Goal: Obtain resource: Obtain resource

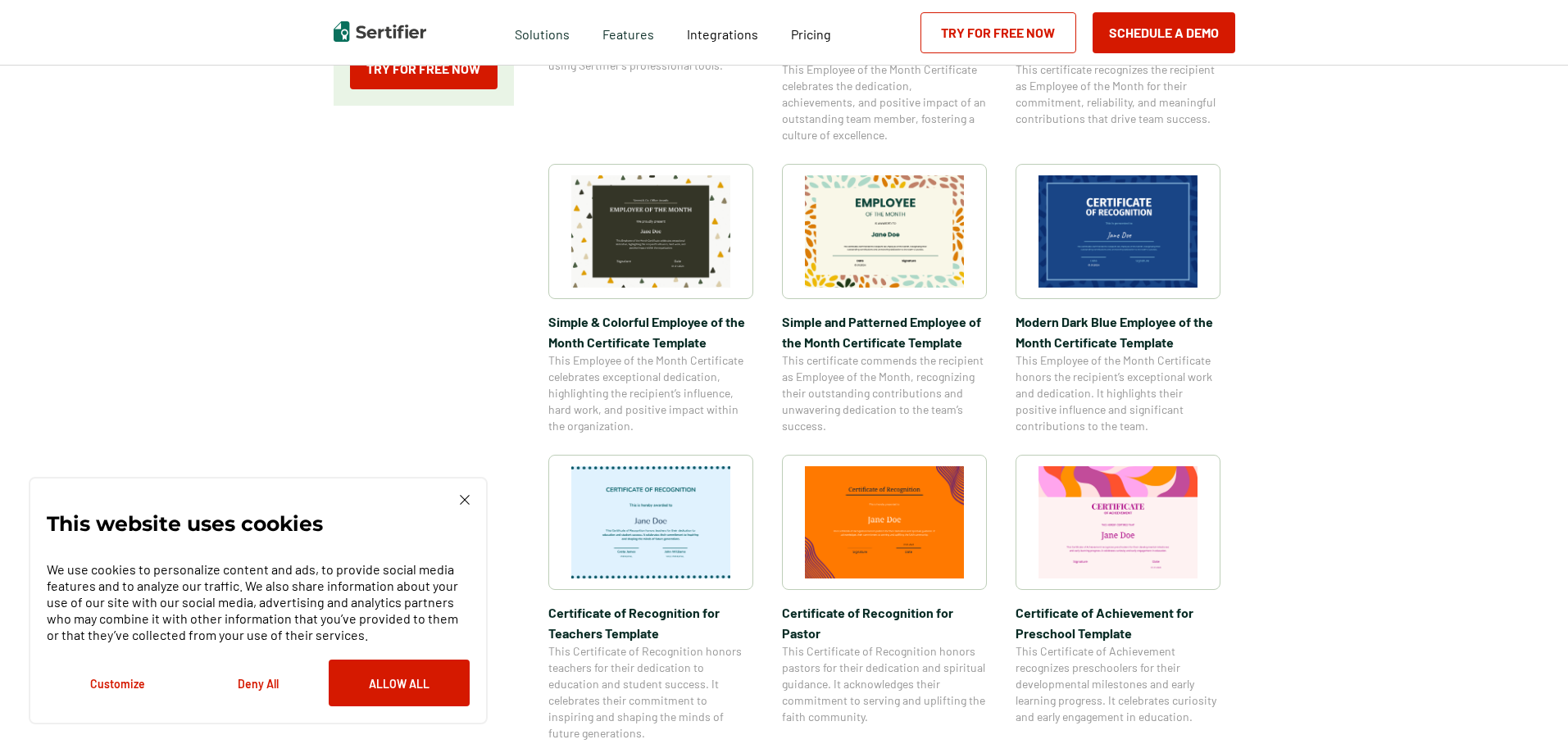
scroll to position [492, 0]
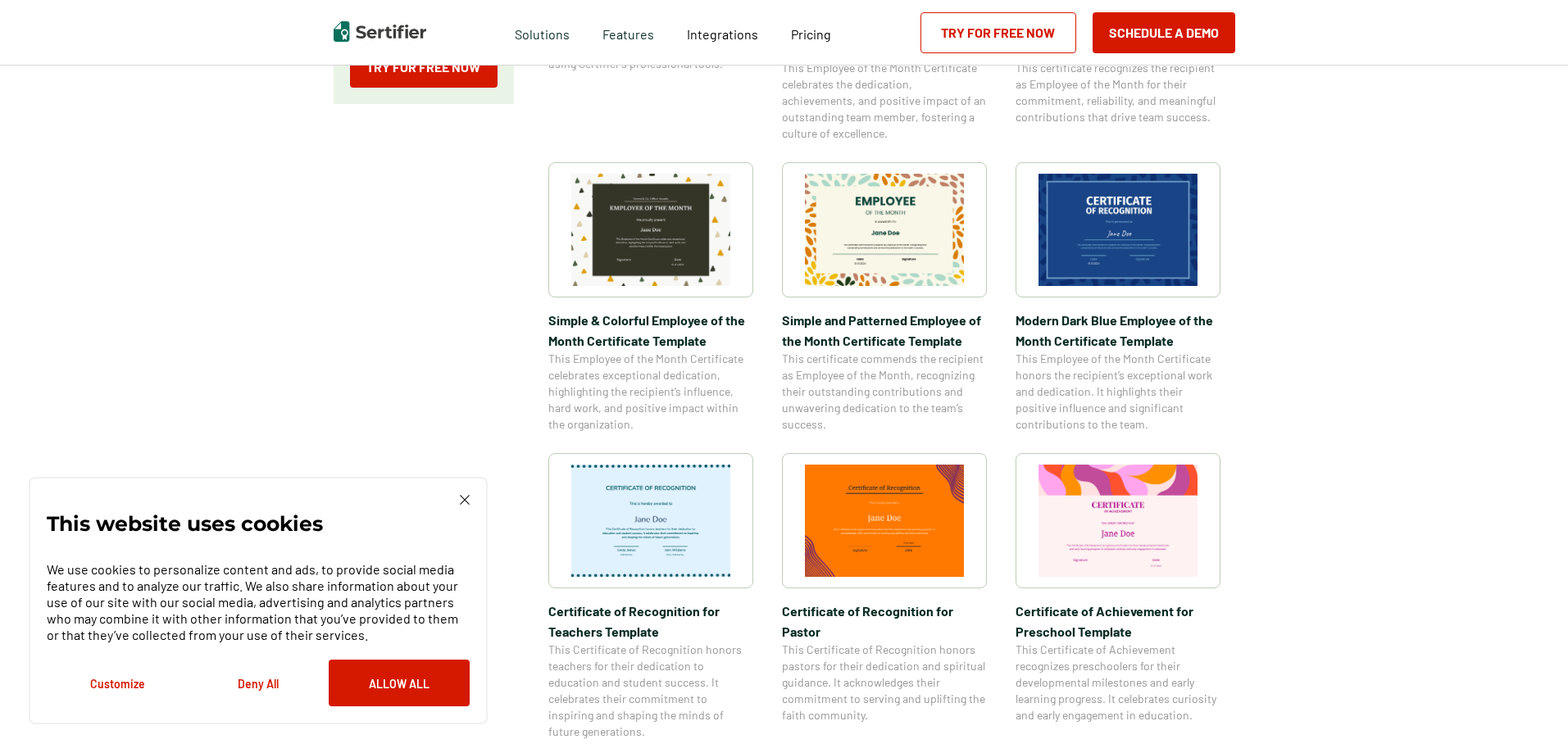
click at [1135, 215] on img at bounding box center [1118, 230] width 159 height 112
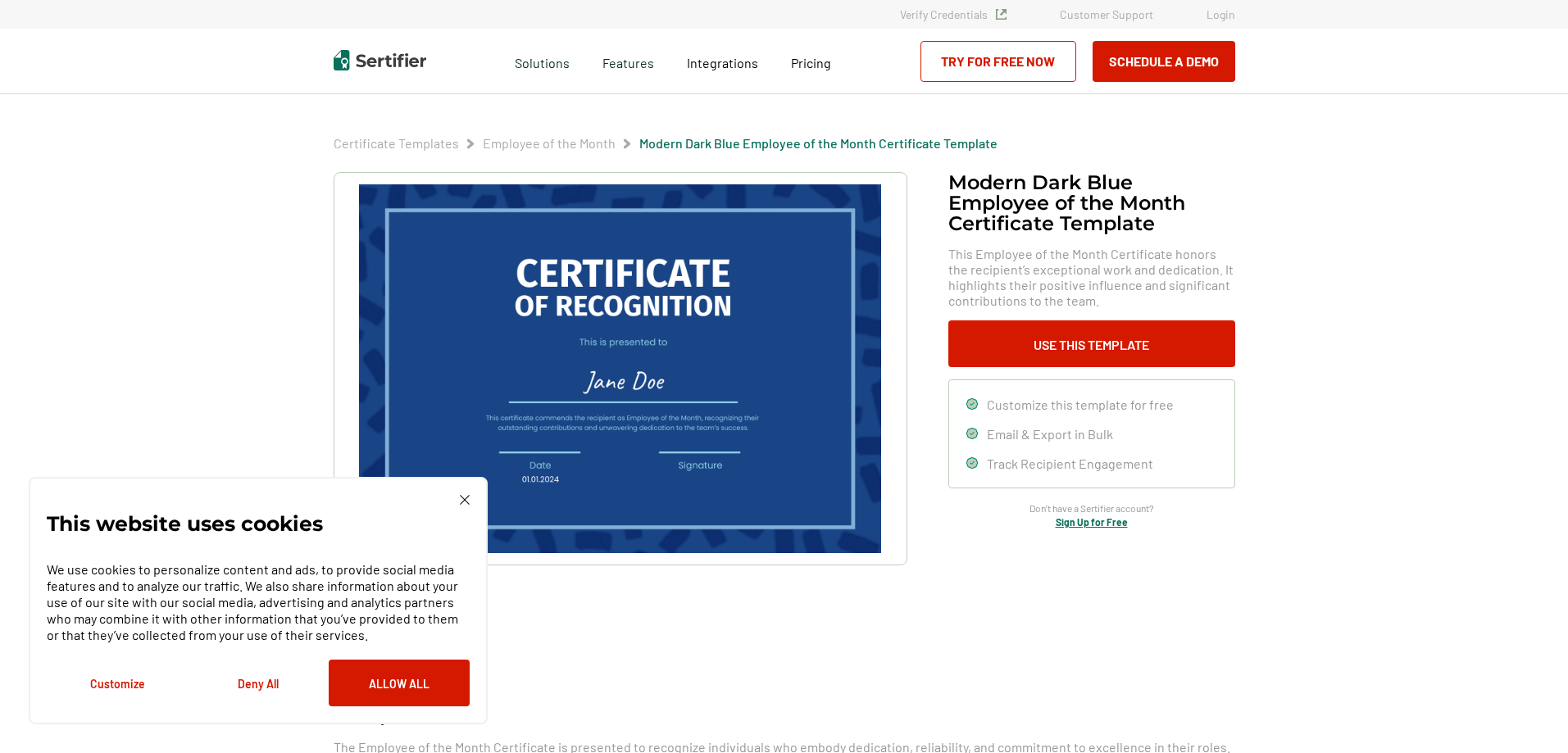
click at [468, 496] on img at bounding box center [464, 500] width 10 height 10
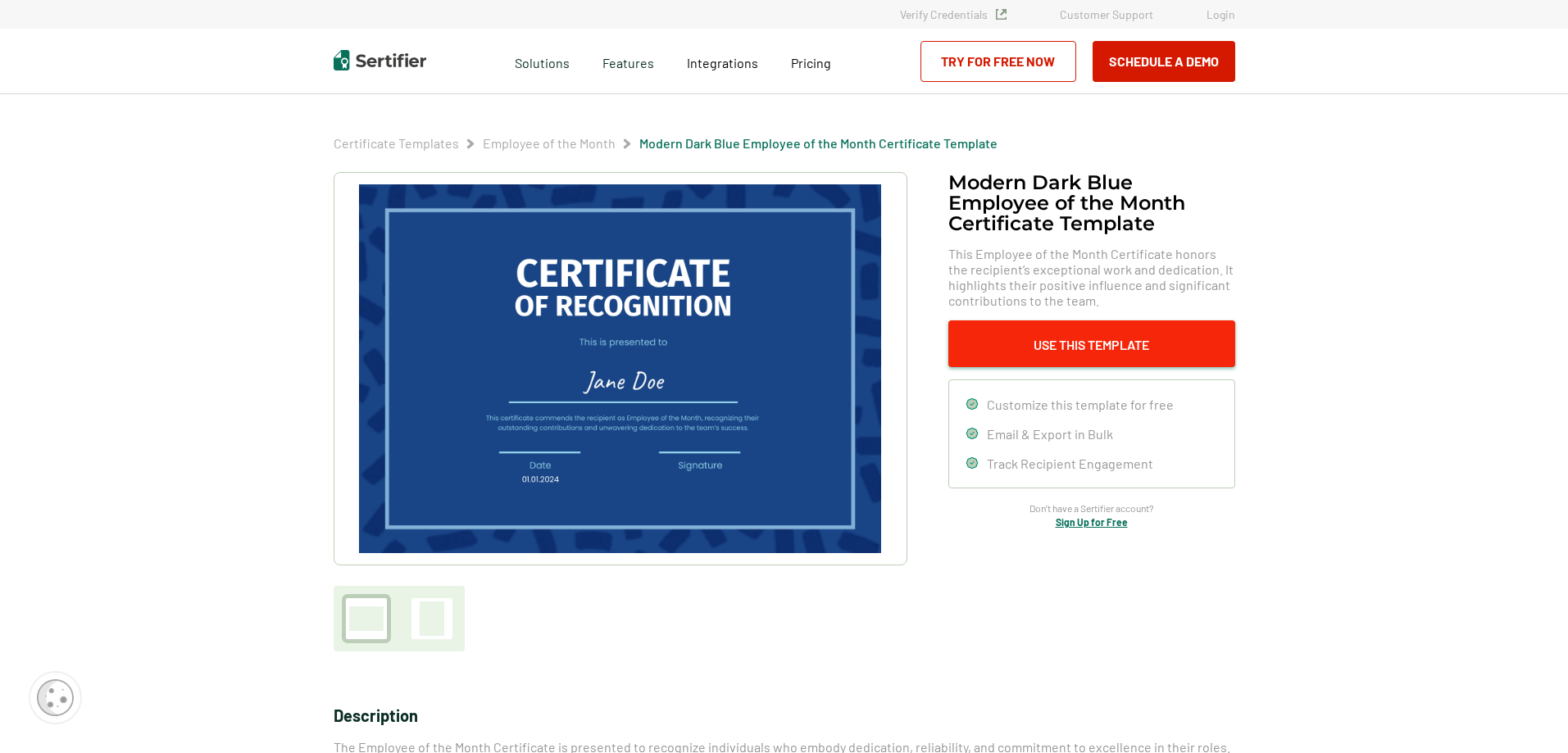
click at [1122, 336] on button "Use This Template" at bounding box center [1092, 344] width 287 height 47
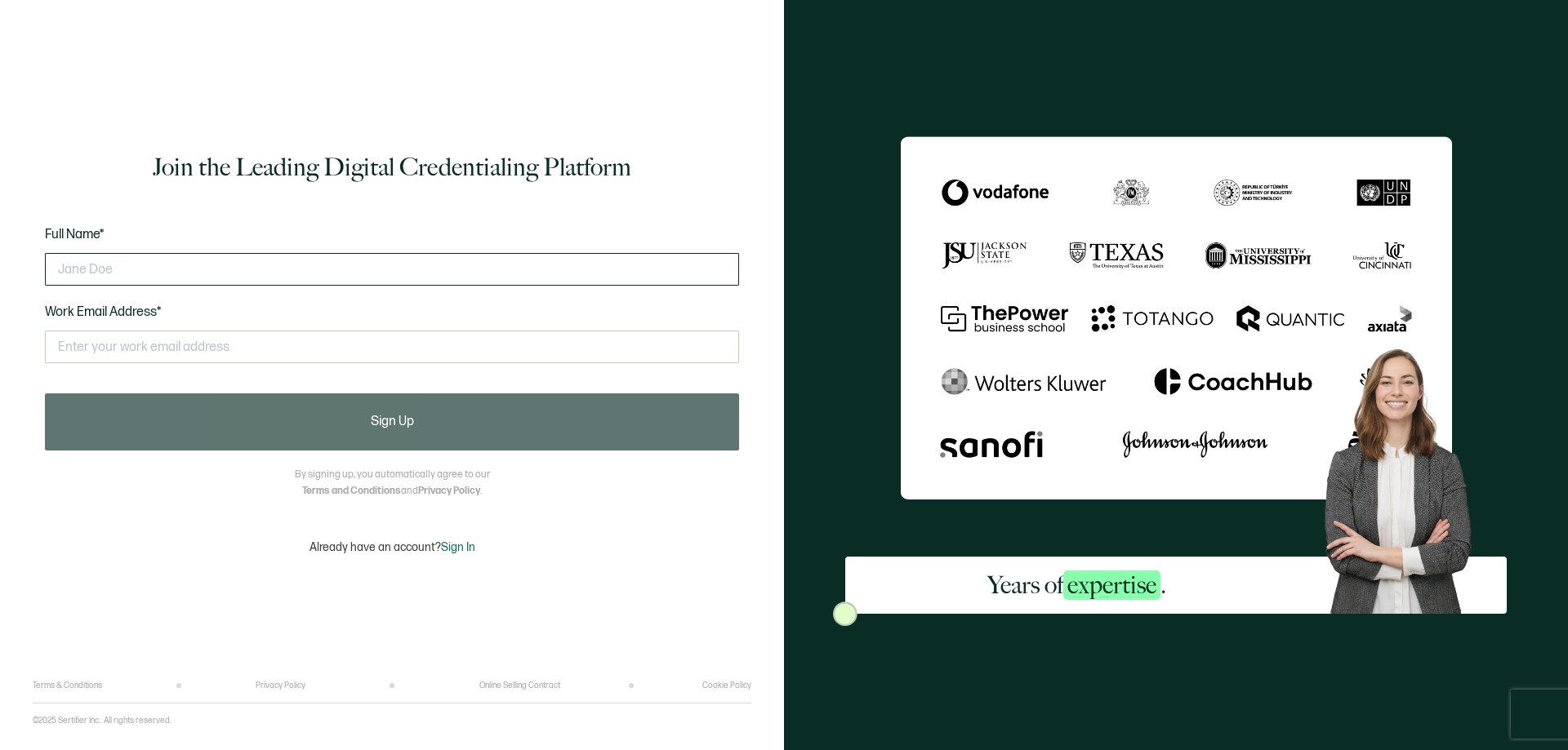
click at [98, 270] on input "text" at bounding box center [392, 269] width 694 height 33
drag, startPoint x: 147, startPoint y: 264, endPoint x: 5, endPoint y: 223, distance: 147.8
click at [36, 256] on div "Join the Leading Digital Credentialing Platform Full Name* [PERSON_NAME] Work E…" at bounding box center [392, 353] width 719 height 657
type input "[PERSON_NAME]"
